Goal: Task Accomplishment & Management: Complete application form

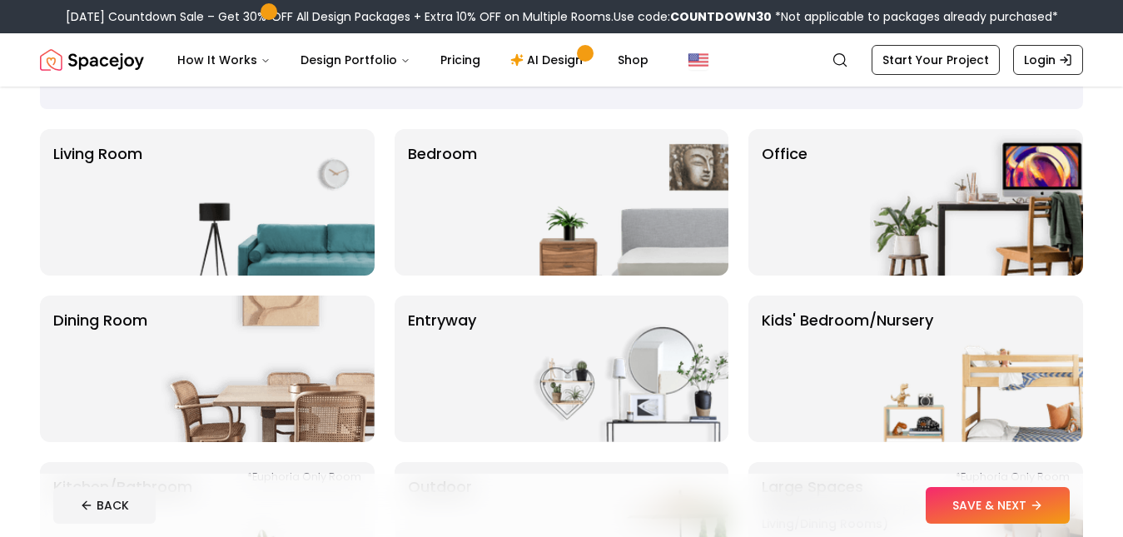
scroll to position [107, 0]
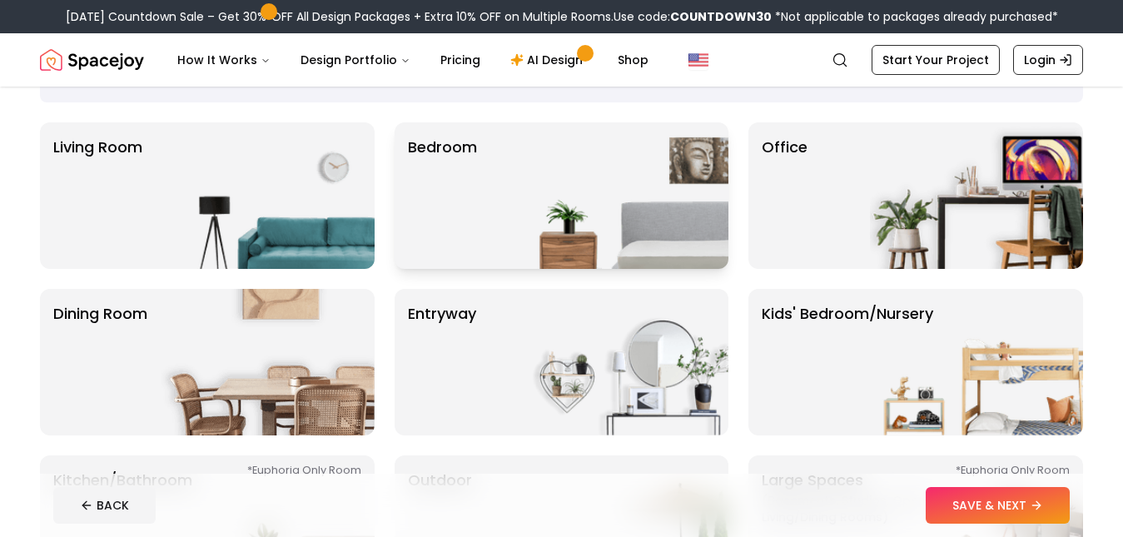
click at [707, 207] on img at bounding box center [621, 195] width 213 height 146
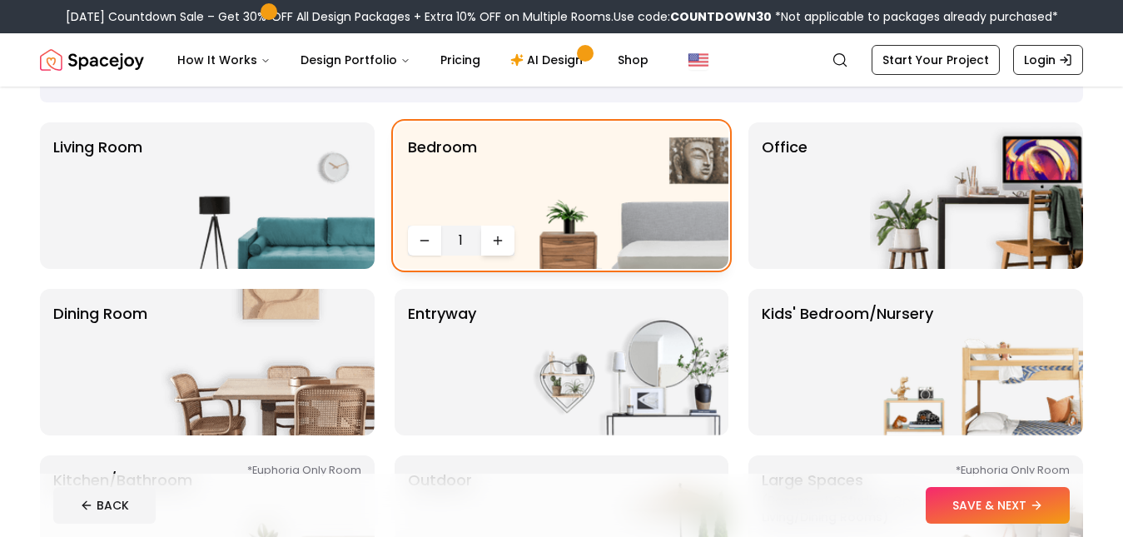
click at [496, 239] on icon "Increase quantity" at bounding box center [497, 240] width 13 height 13
click at [1023, 506] on button "SAVE & NEXT" at bounding box center [997, 505] width 144 height 37
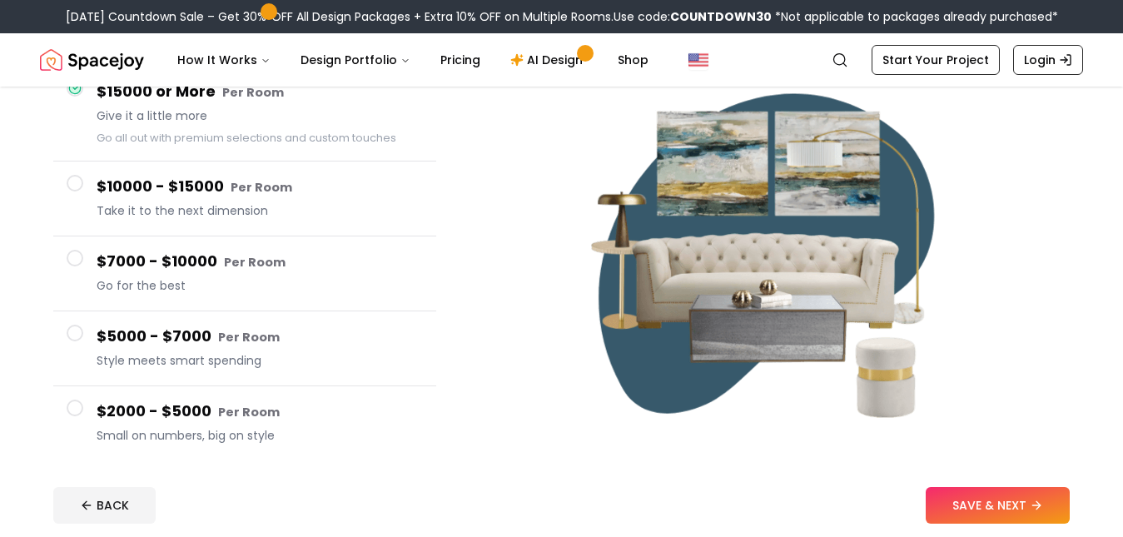
scroll to position [200, 0]
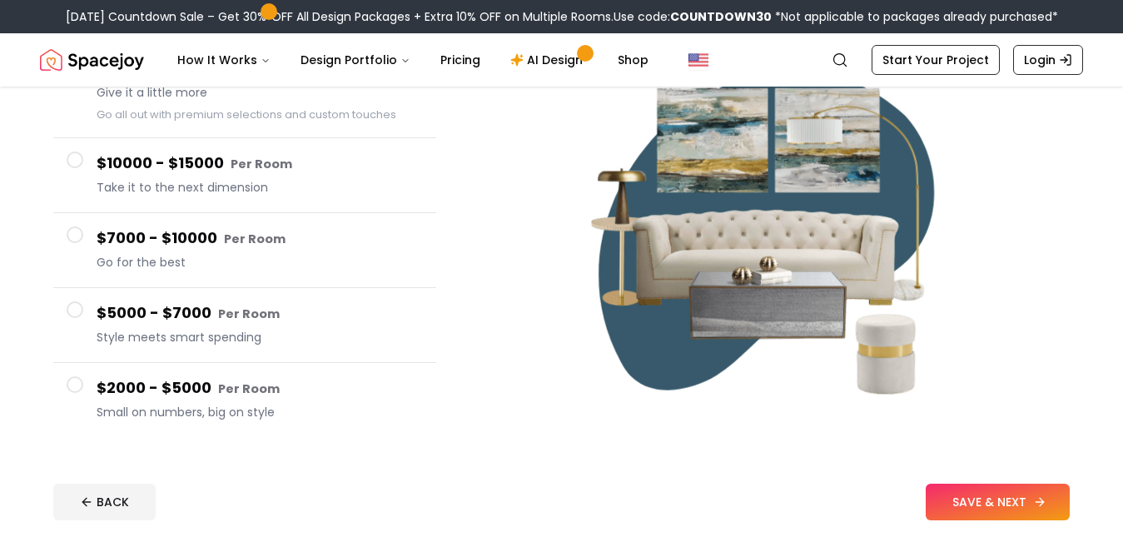
click at [977, 503] on button "SAVE & NEXT" at bounding box center [997, 502] width 144 height 37
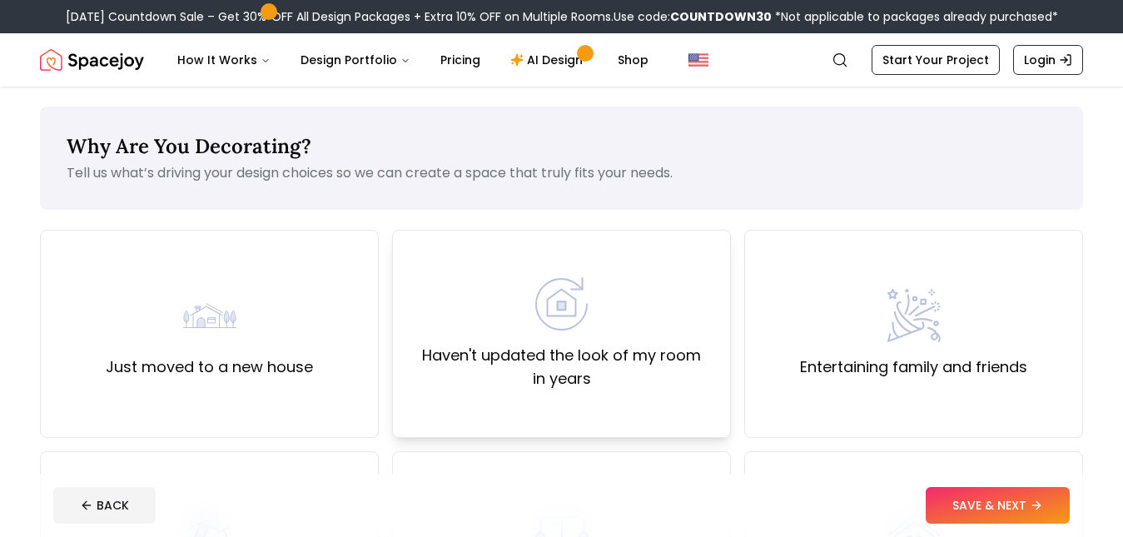
click at [682, 340] on div "Haven't updated the look of my room in years" at bounding box center [561, 333] width 310 height 113
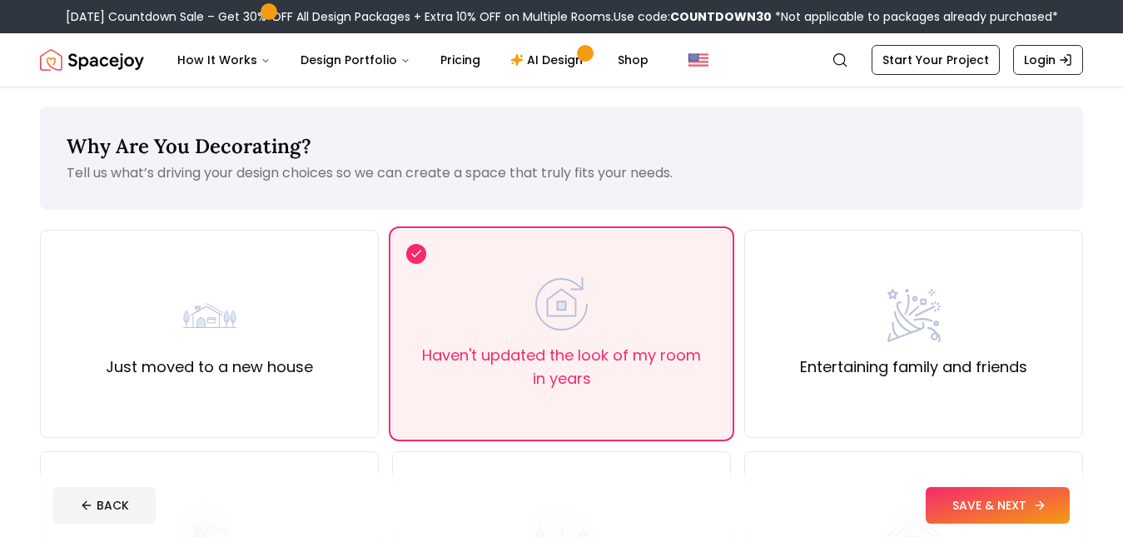
click at [963, 504] on button "SAVE & NEXT" at bounding box center [997, 505] width 144 height 37
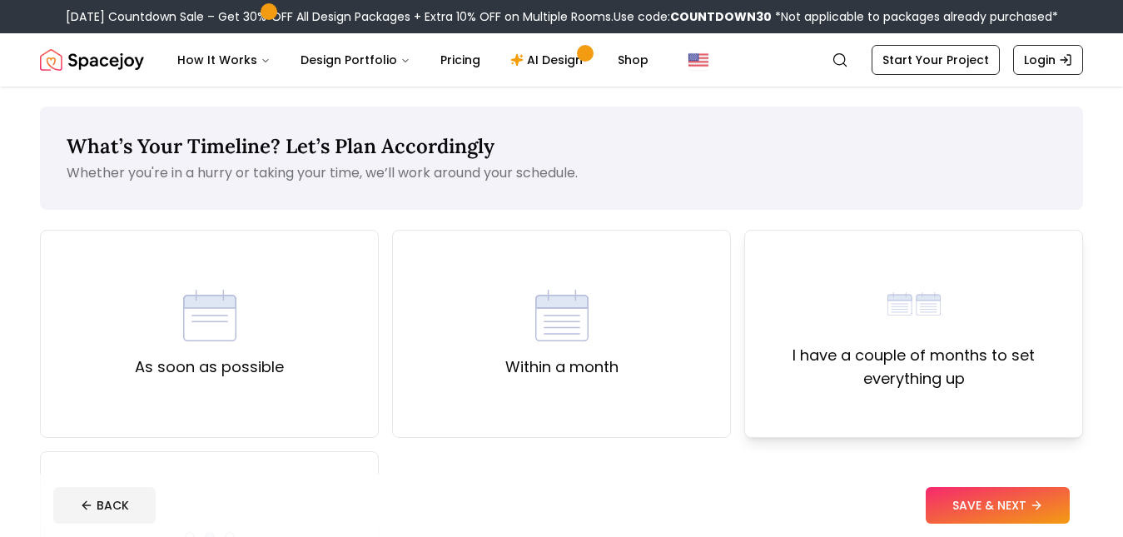
click at [880, 351] on label "I have a couple of months to set everything up" at bounding box center [913, 367] width 310 height 47
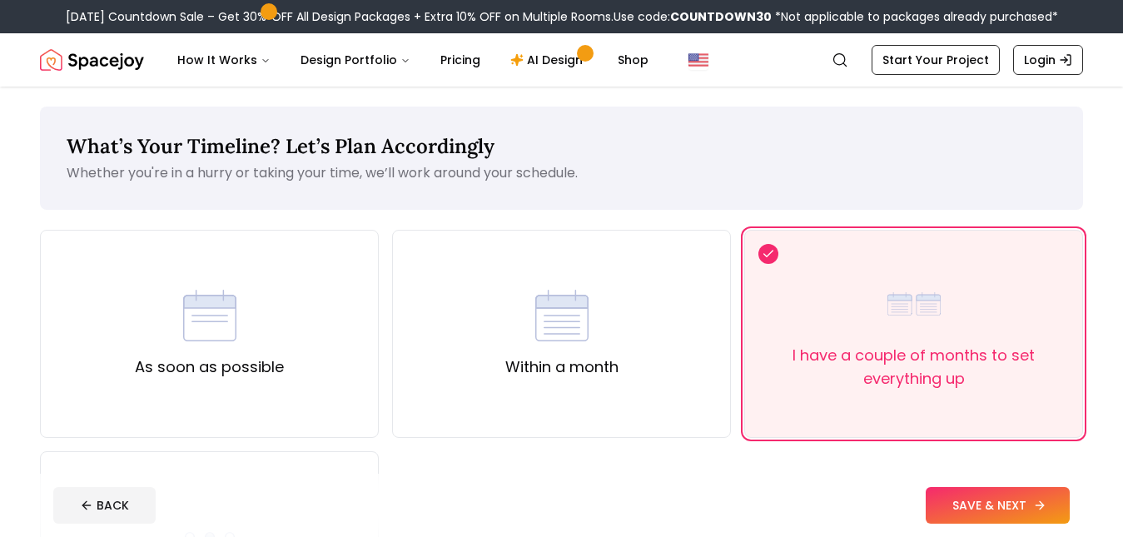
click at [961, 487] on button "SAVE & NEXT" at bounding box center [997, 505] width 144 height 37
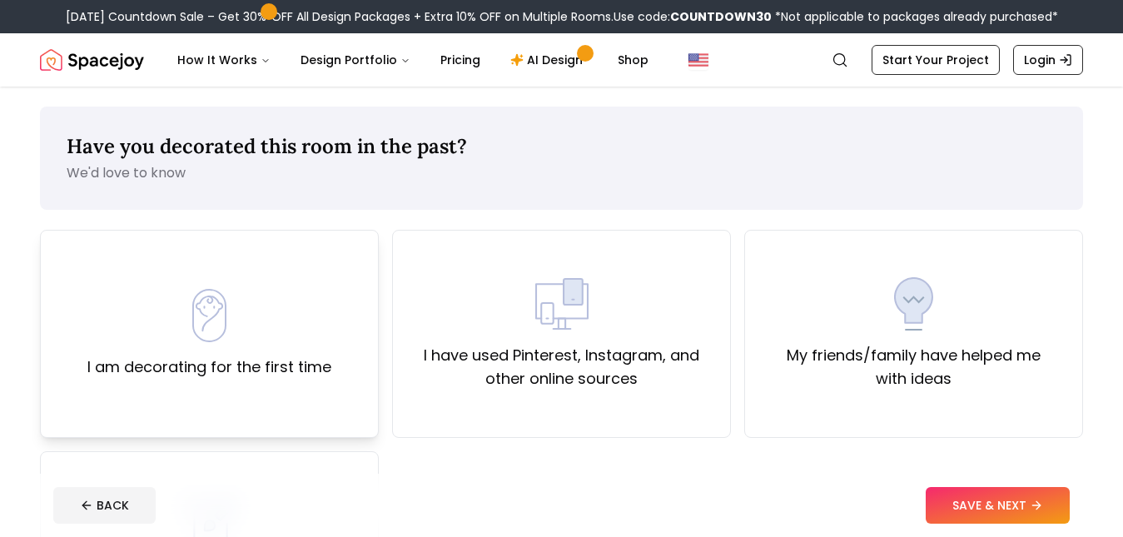
click at [203, 336] on img at bounding box center [209, 315] width 53 height 53
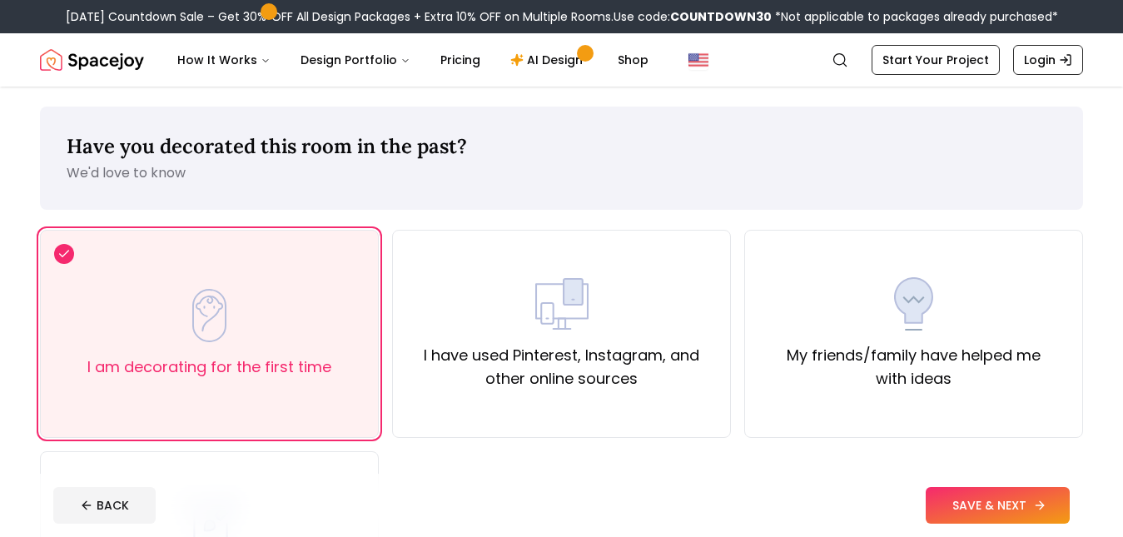
click at [1044, 513] on button "SAVE & NEXT" at bounding box center [997, 505] width 144 height 37
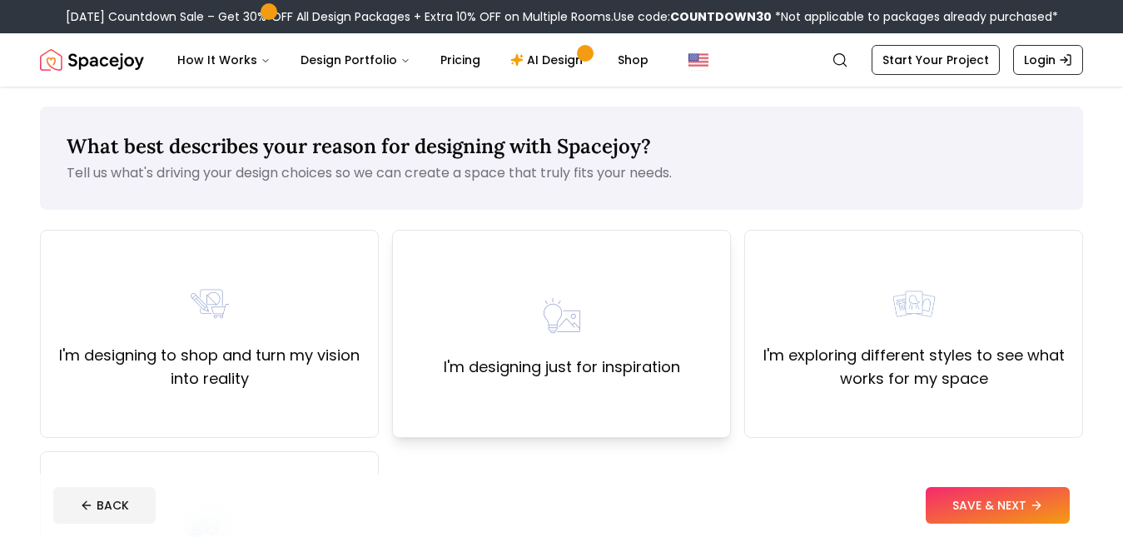
click at [604, 323] on div "I'm designing just for inspiration" at bounding box center [562, 334] width 236 height 90
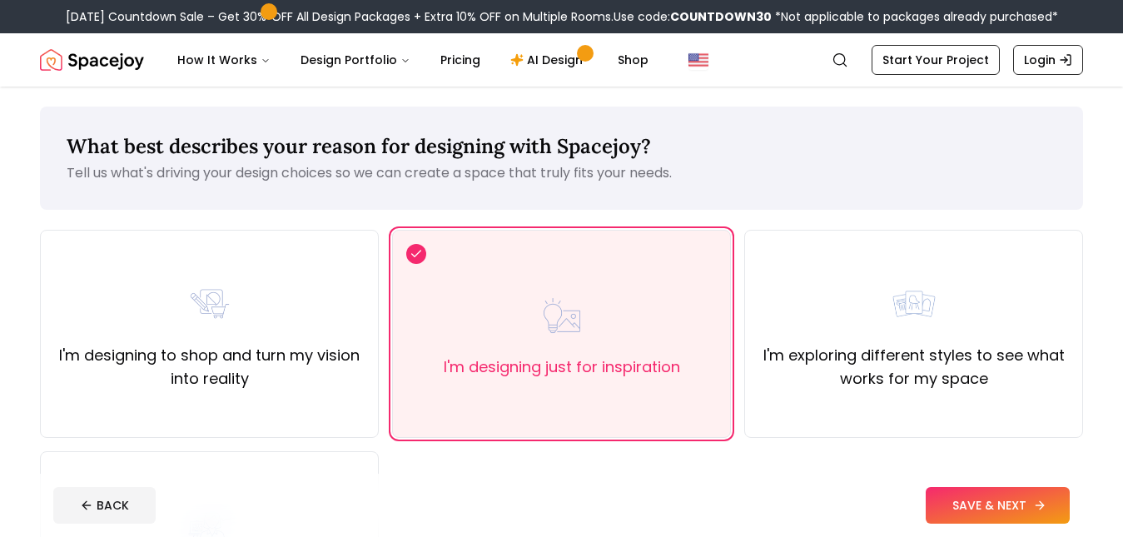
click at [973, 503] on button "SAVE & NEXT" at bounding box center [997, 505] width 144 height 37
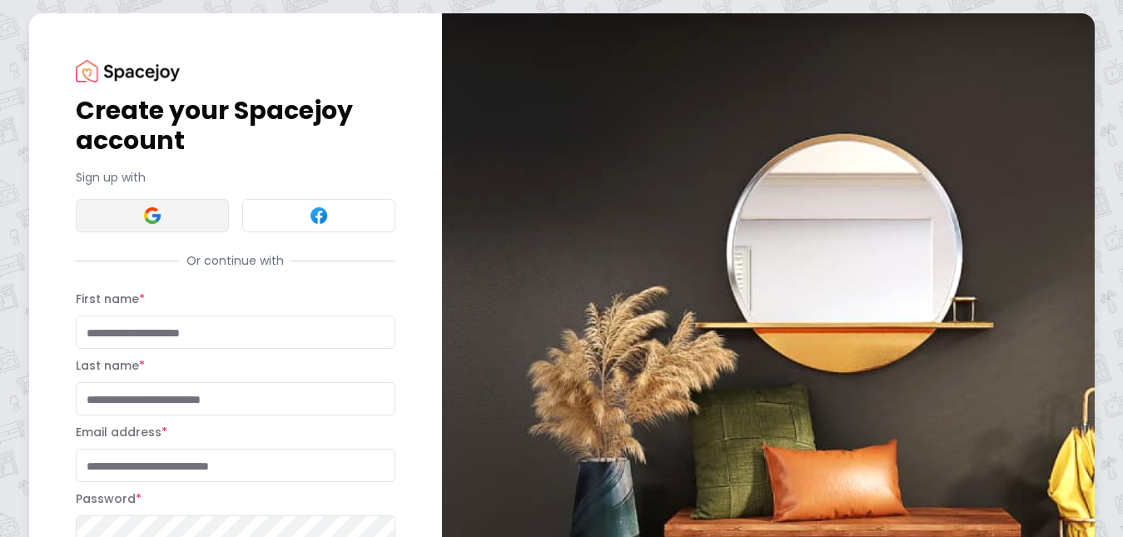
click at [150, 225] on img at bounding box center [152, 216] width 20 height 20
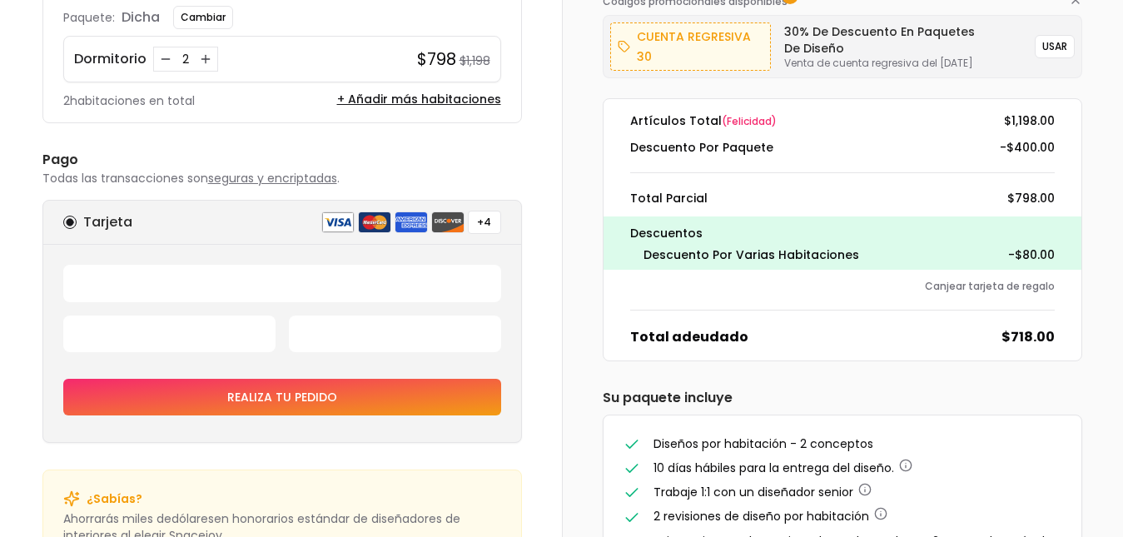
scroll to position [201, 0]
